Goal: Task Accomplishment & Management: Manage account settings

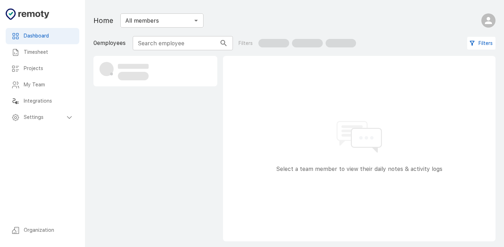
click at [153, 24] on input "All members" at bounding box center [156, 21] width 67 height 10
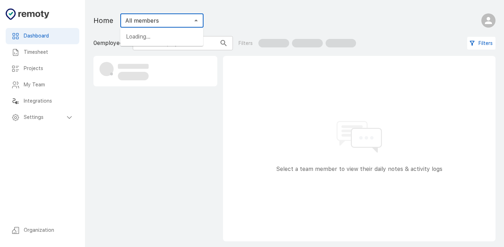
click at [189, 19] on input "All members" at bounding box center [156, 21] width 67 height 10
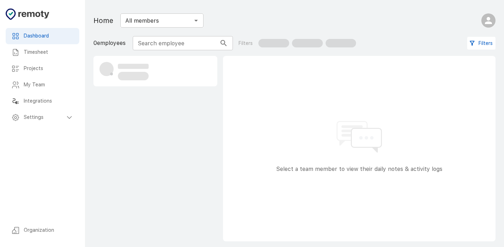
click at [223, 16] on div "Home All members ​" at bounding box center [193, 21] width 201 height 20
click at [195, 22] on icon "Open" at bounding box center [196, 20] width 8 height 8
click at [155, 46] on input "Search employee" at bounding box center [175, 43] width 84 height 14
click at [39, 233] on h6 "Organization" at bounding box center [49, 231] width 50 height 8
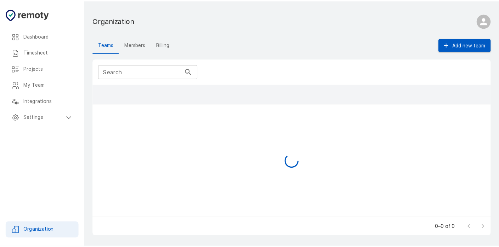
scroll to position [128, 397]
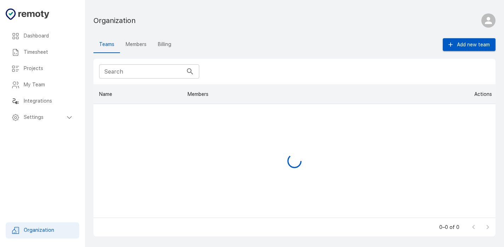
click at [68, 118] on icon at bounding box center [69, 117] width 8 height 8
click at [49, 133] on h6 "General" at bounding box center [51, 134] width 44 height 8
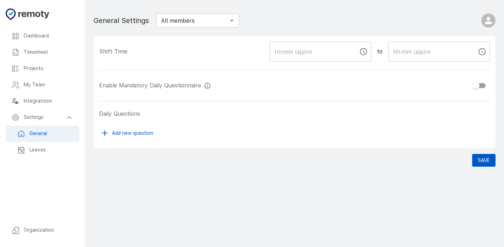
click at [38, 147] on h6 "Leaves" at bounding box center [51, 150] width 44 height 8
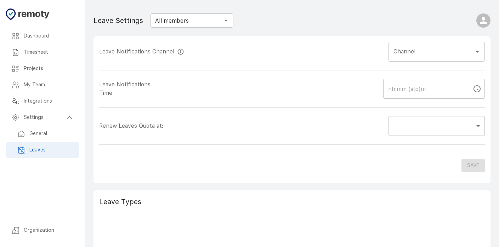
type input "confirmation_date"
type input "#all-attendance"
type input "07:00 AM"
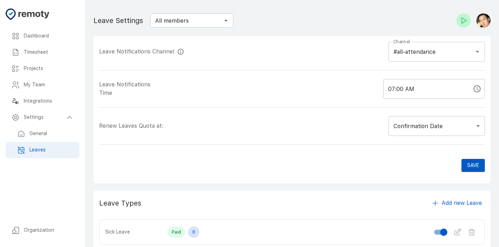
click at [40, 132] on h6 "General" at bounding box center [51, 134] width 44 height 8
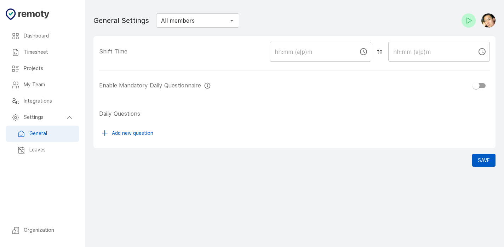
checkbox input "true"
type input "08:00 AM"
type input "05:00 PM"
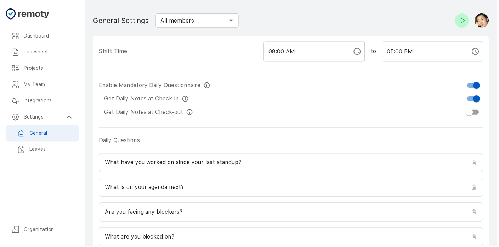
click at [38, 150] on h6 "Leaves" at bounding box center [51, 150] width 44 height 8
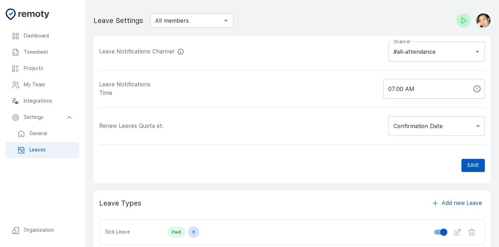
click at [33, 41] on div "Dashboard" at bounding box center [43, 36] width 74 height 16
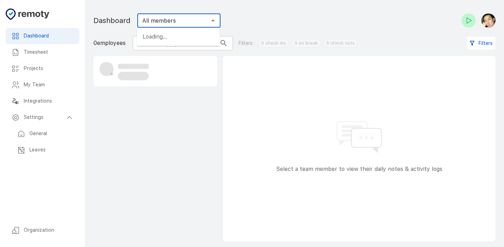
click at [170, 22] on input "All members" at bounding box center [173, 21] width 67 height 10
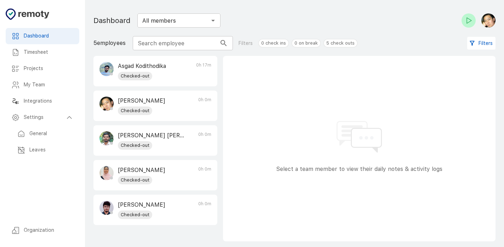
click at [258, 6] on main "Dashboard Timesheet Projects My Team Integrations Settings Organization Dashboa…" at bounding box center [294, 123] width 419 height 247
click at [179, 211] on div "[PERSON_NAME] Checked-out 0h 0m" at bounding box center [155, 210] width 123 height 30
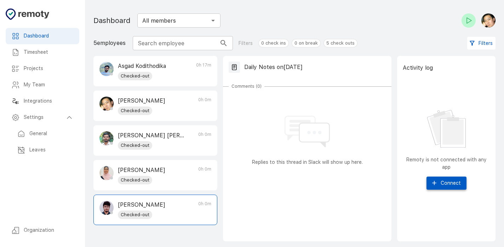
click at [444, 182] on button "Connect" at bounding box center [447, 183] width 40 height 13
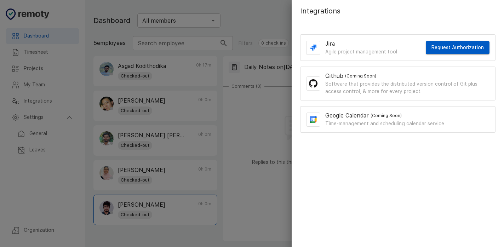
click at [282, 20] on div at bounding box center [252, 123] width 504 height 247
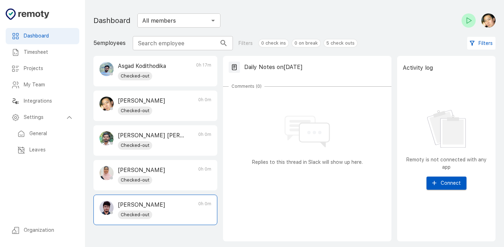
click at [32, 49] on h6 "Timesheet" at bounding box center [49, 53] width 50 height 8
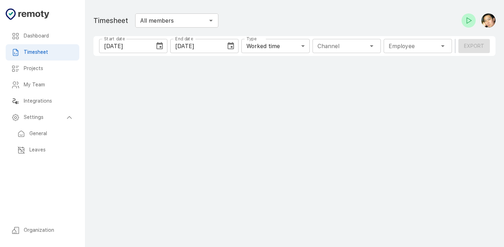
type input "1 Employee"
click at [152, 49] on div "[DATE] Start date" at bounding box center [133, 46] width 68 height 14
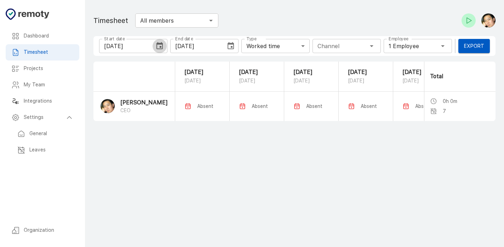
click at [161, 47] on icon "Choose date, selected date is Sep 25, 2025" at bounding box center [160, 45] width 6 height 7
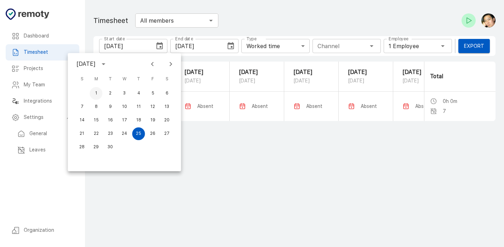
click at [97, 94] on button "1" at bounding box center [96, 93] width 13 height 13
type input "[DATE]"
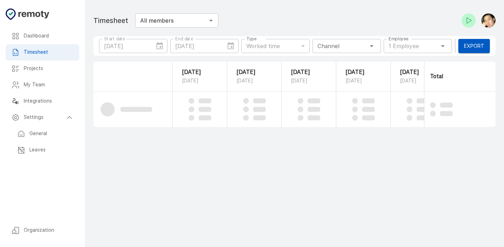
click at [407, 46] on div "Employee 1 Employee Employee" at bounding box center [418, 46] width 68 height 14
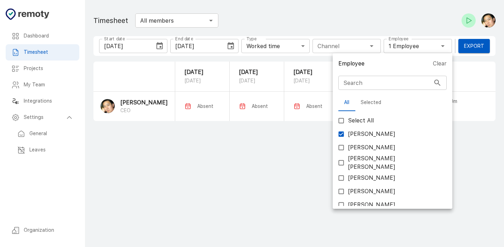
click at [343, 136] on input "[PERSON_NAME]" at bounding box center [341, 133] width 13 height 13
checkbox input "false"
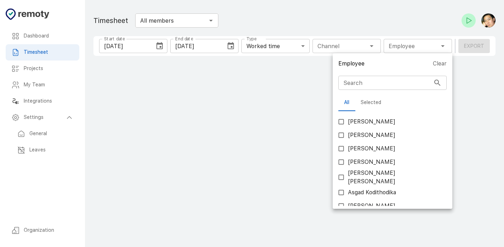
scroll to position [56, 0]
click at [344, 200] on input "[PERSON_NAME]" at bounding box center [341, 206] width 13 height 13
checkbox input "true"
type input "1 Employee"
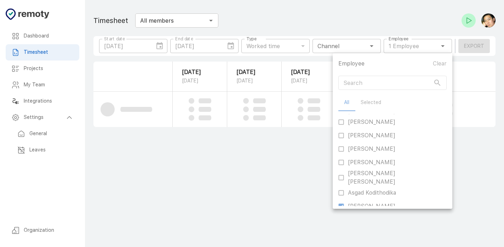
click at [293, 17] on div at bounding box center [252, 123] width 504 height 247
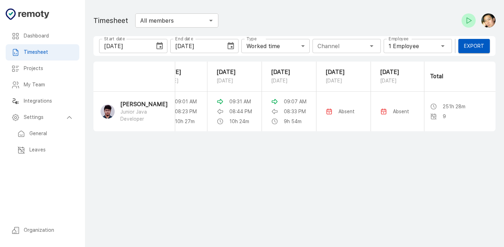
scroll to position [0, 0]
